Goal: Transaction & Acquisition: Purchase product/service

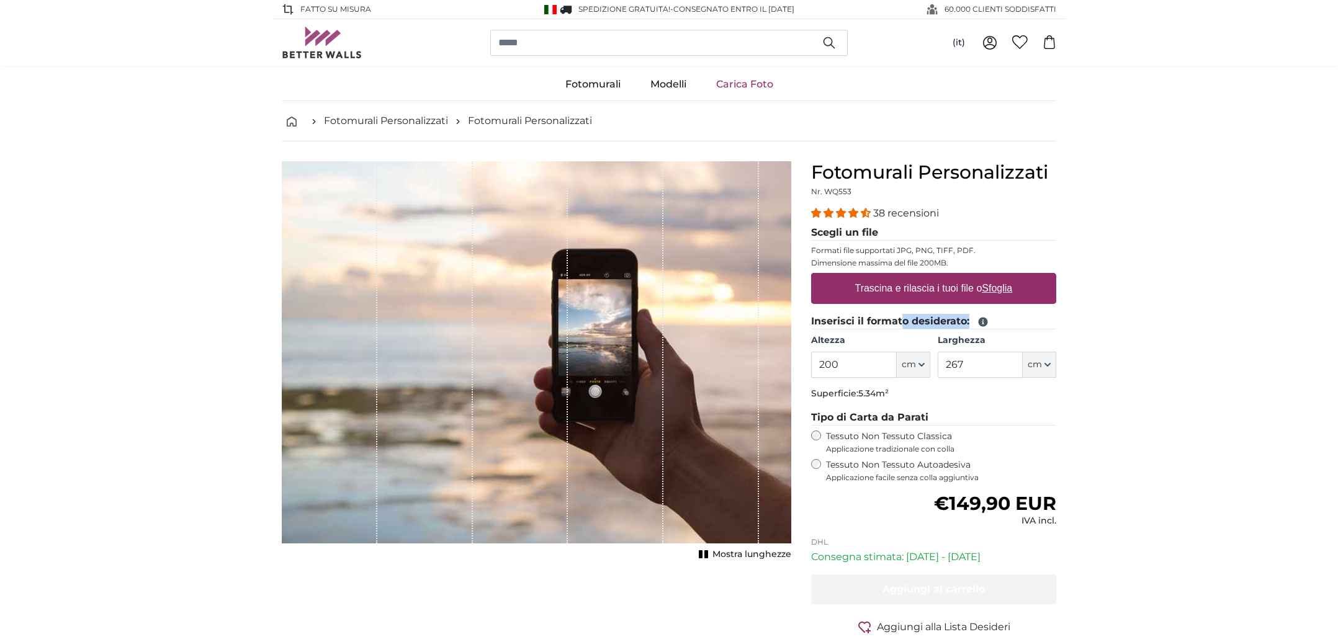
drag, startPoint x: 973, startPoint y: 325, endPoint x: 905, endPoint y: 324, distance: 68.9
click at [902, 324] on legend "Inserisci il formato desiderato:" at bounding box center [933, 322] width 245 height 16
drag, startPoint x: 974, startPoint y: 370, endPoint x: 900, endPoint y: 355, distance: 75.4
click at [937, 355] on input "267" at bounding box center [979, 365] width 85 height 26
type input "410"
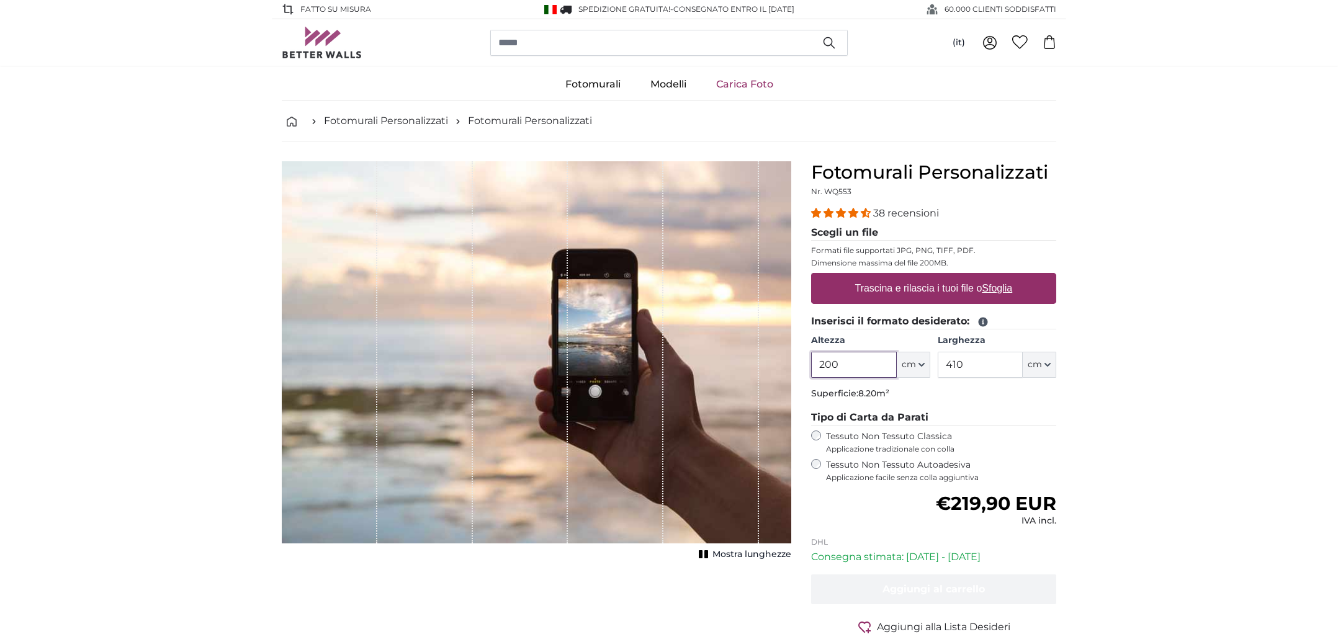
drag, startPoint x: 848, startPoint y: 368, endPoint x: 807, endPoint y: 365, distance: 41.1
click at [811, 365] on input "200" at bounding box center [853, 365] width 85 height 26
type input "220"
click at [725, 553] on span "Mostra lunghezze" at bounding box center [751, 554] width 79 height 12
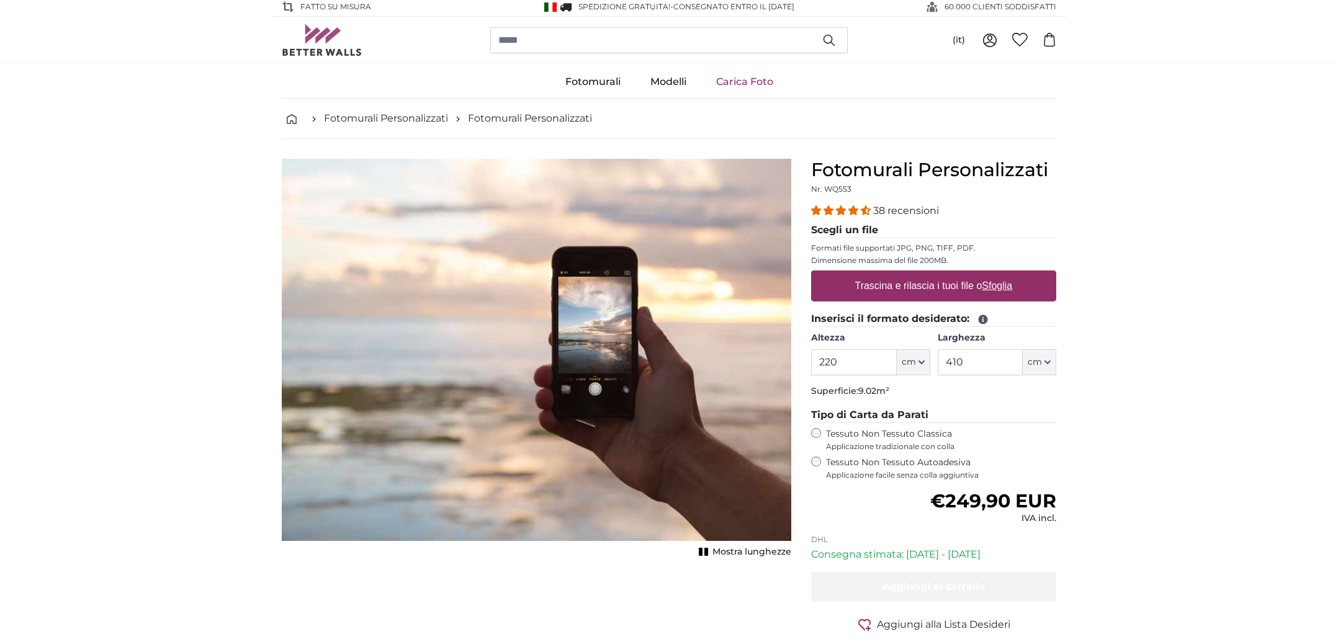
click at [725, 553] on span "Mostra lunghezze" at bounding box center [751, 552] width 79 height 12
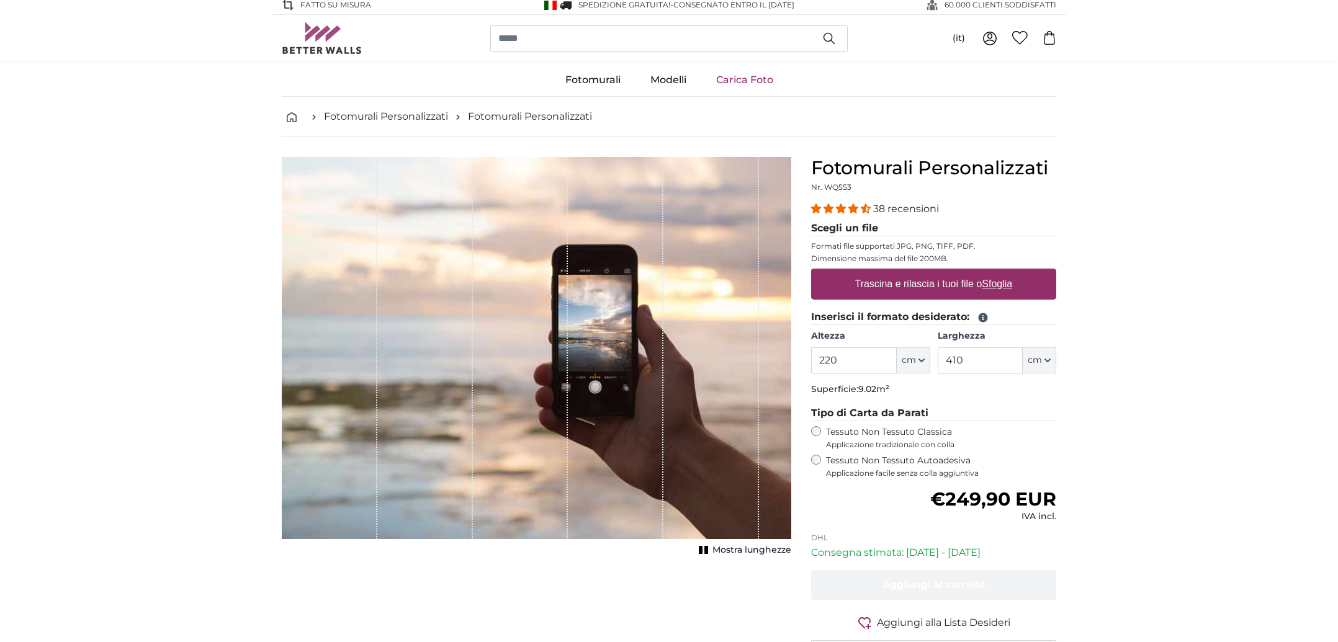
scroll to position [5, 0]
